Goal: Information Seeking & Learning: Learn about a topic

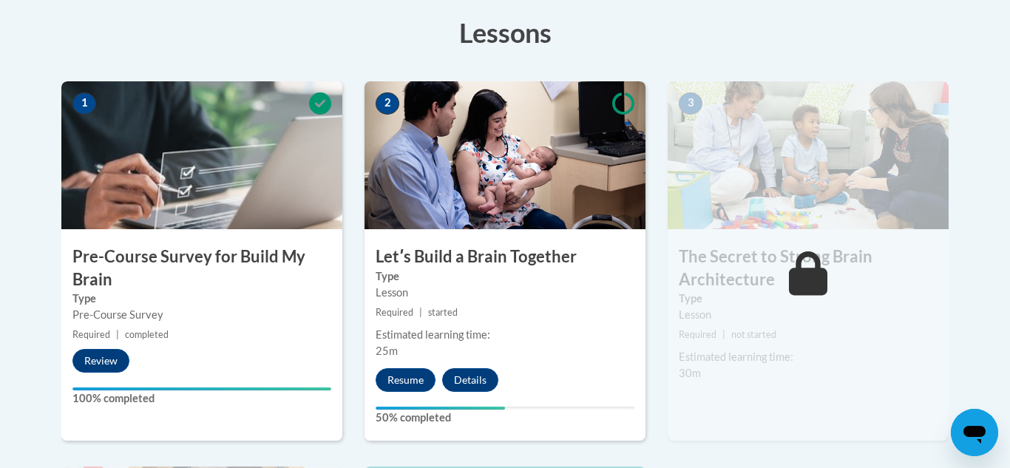
scroll to position [591, 0]
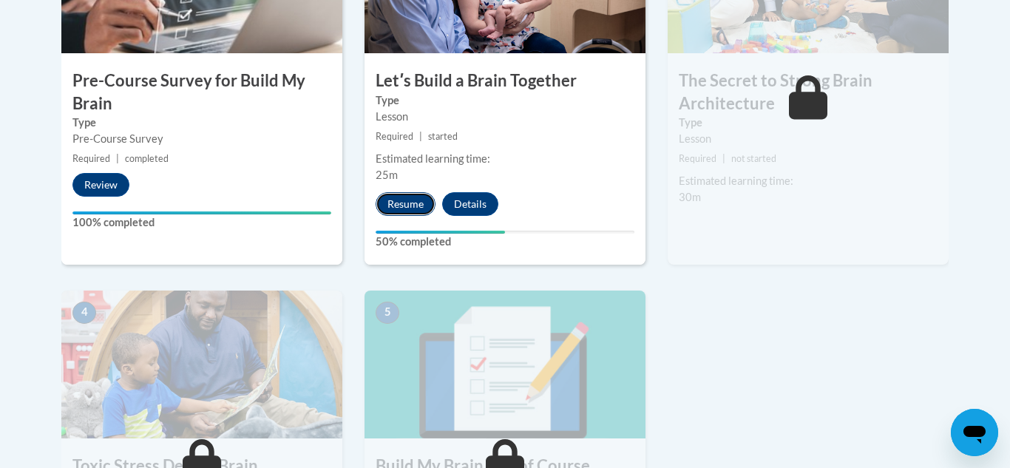
click at [409, 206] on button "Resume" at bounding box center [406, 204] width 60 height 24
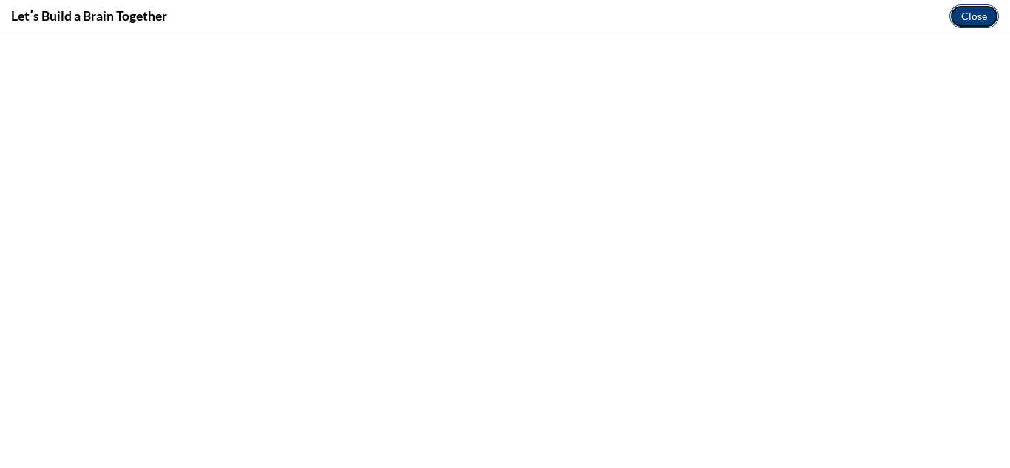
click at [967, 16] on button "Close" at bounding box center [974, 16] width 50 height 24
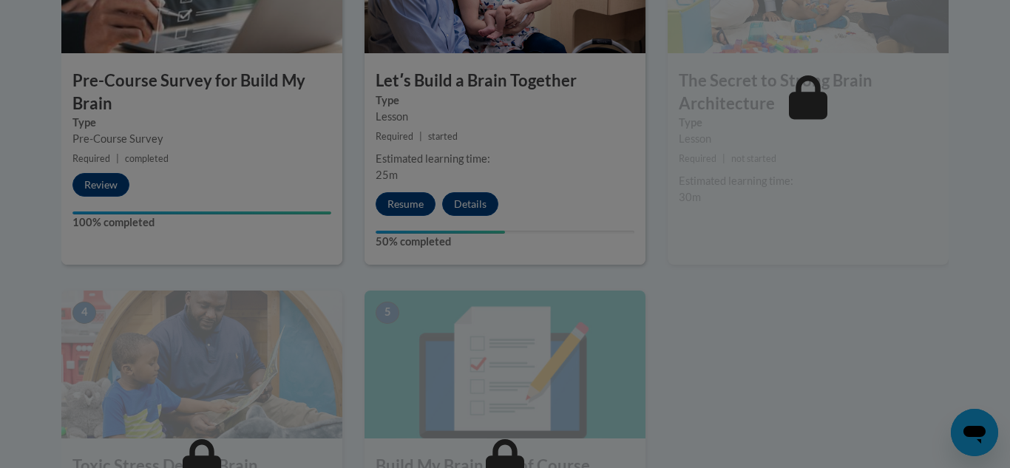
scroll to position [0, 0]
